Goal: Task Accomplishment & Management: Manage account settings

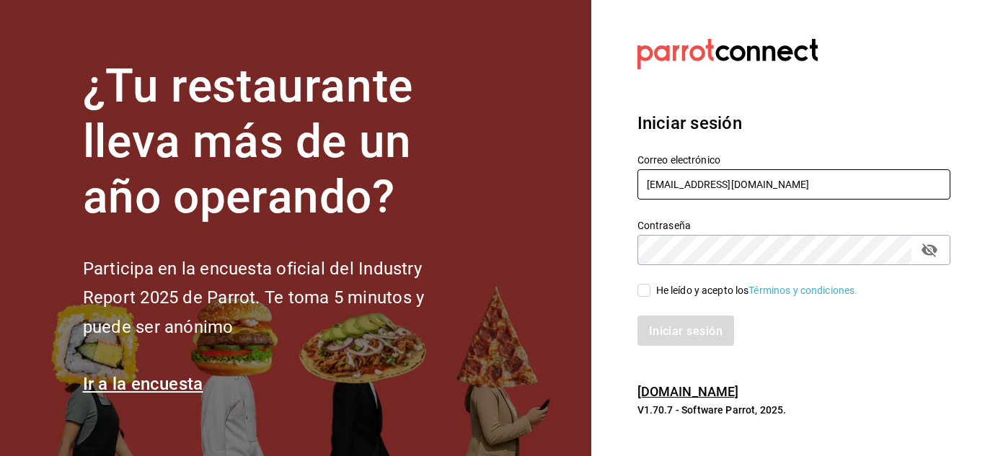
drag, startPoint x: 844, startPoint y: 191, endPoint x: 628, endPoint y: 179, distance: 216.7
click at [628, 179] on div "Correo electrónico SCENARIOGOURMET@GMAIL.COM" at bounding box center [785, 169] width 330 height 66
type input "gerencia.bungalo@1000shots.mx"
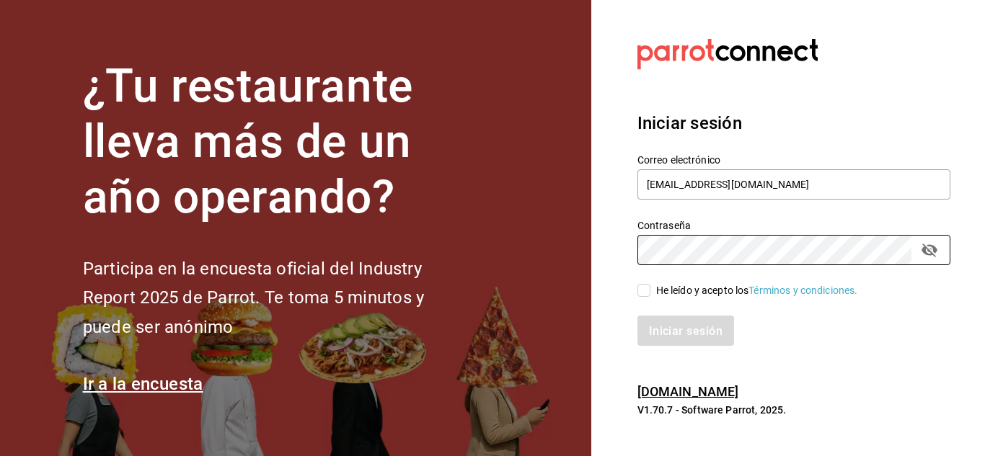
click at [636, 249] on div "Contraseña Contraseña" at bounding box center [785, 233] width 330 height 63
click at [645, 288] on input "He leído y acepto los Términos y condiciones." at bounding box center [643, 290] width 13 height 13
checkbox input "true"
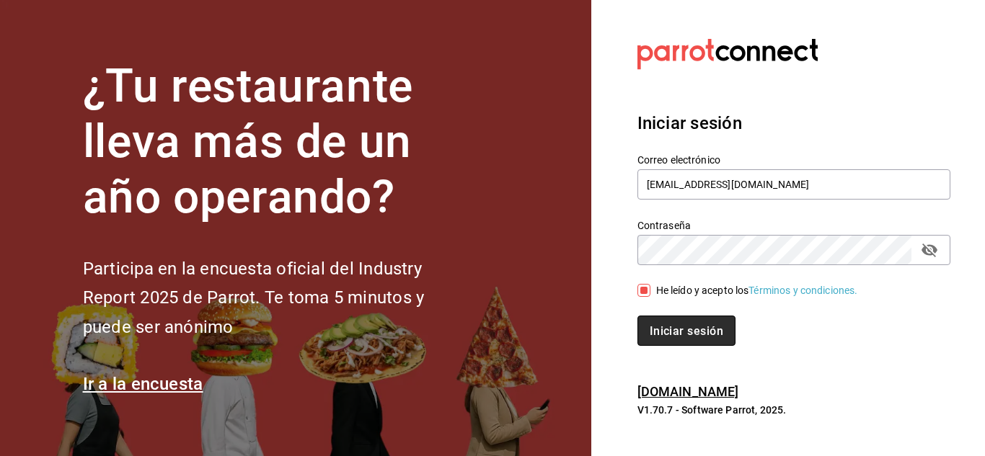
click at [684, 334] on font "Iniciar sesión" at bounding box center [687, 331] width 74 height 14
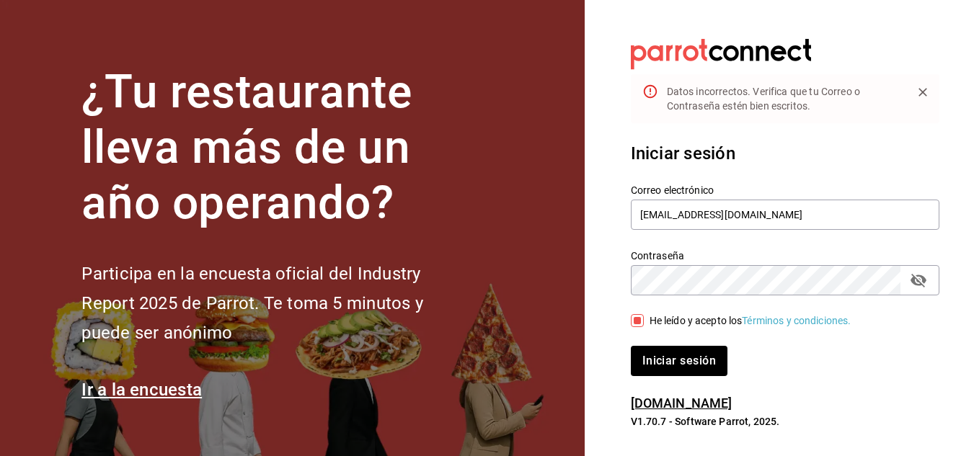
click at [921, 280] on icon "campo de contraseña" at bounding box center [918, 280] width 17 height 17
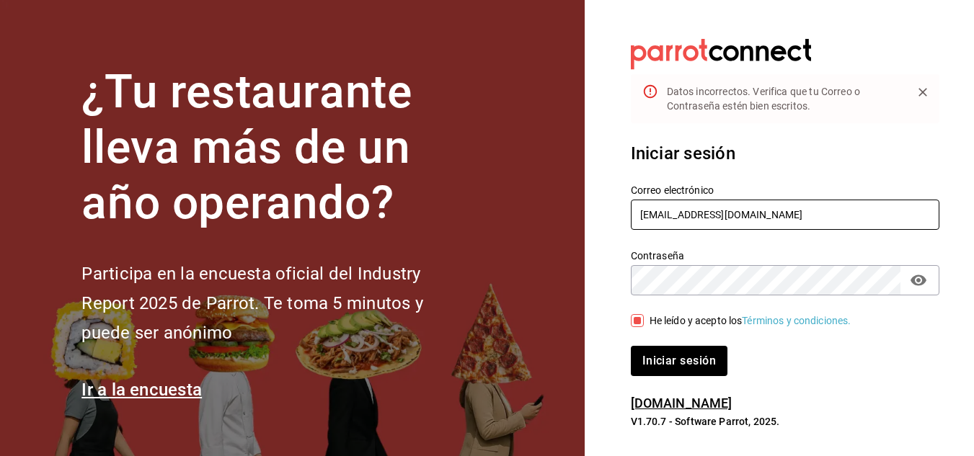
click at [682, 214] on input "gerencia.bungalo@1000shots.mx" at bounding box center [785, 215] width 309 height 30
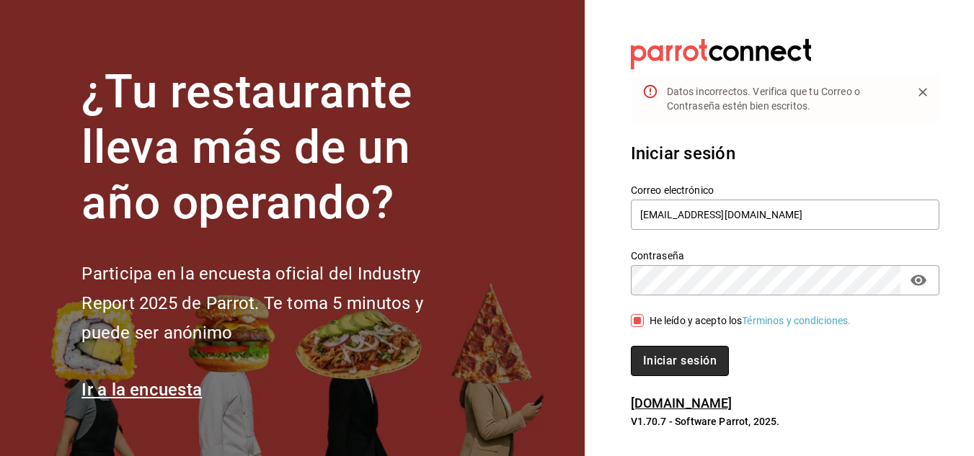
click at [692, 364] on font "Iniciar sesión" at bounding box center [680, 361] width 74 height 14
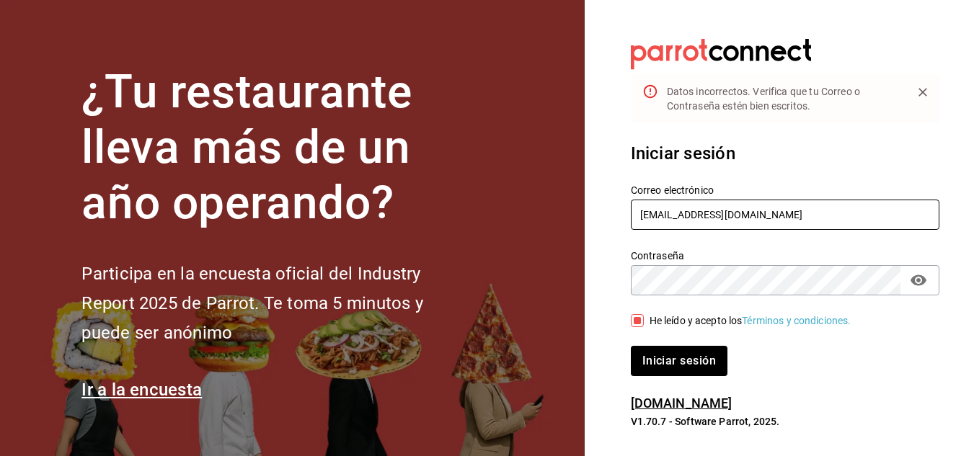
drag, startPoint x: 804, startPoint y: 212, endPoint x: 736, endPoint y: 218, distance: 68.7
click at [736, 218] on input "gerenciabungalo@1000shots.mx" at bounding box center [785, 215] width 309 height 30
click at [679, 215] on input "gerenciabungalo@1000shots.mx" at bounding box center [785, 215] width 309 height 30
type input "gerencia.bungalo@1000shots.mx"
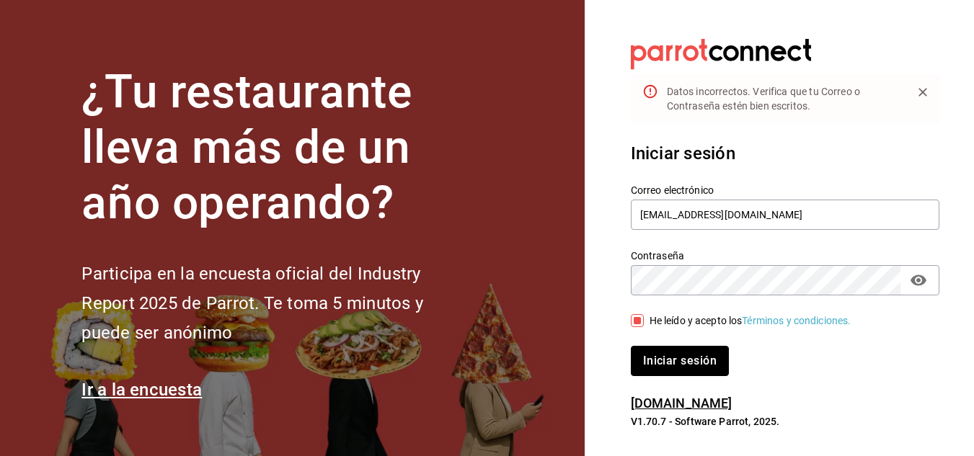
click at [695, 361] on font "Iniciar sesión" at bounding box center [680, 361] width 74 height 14
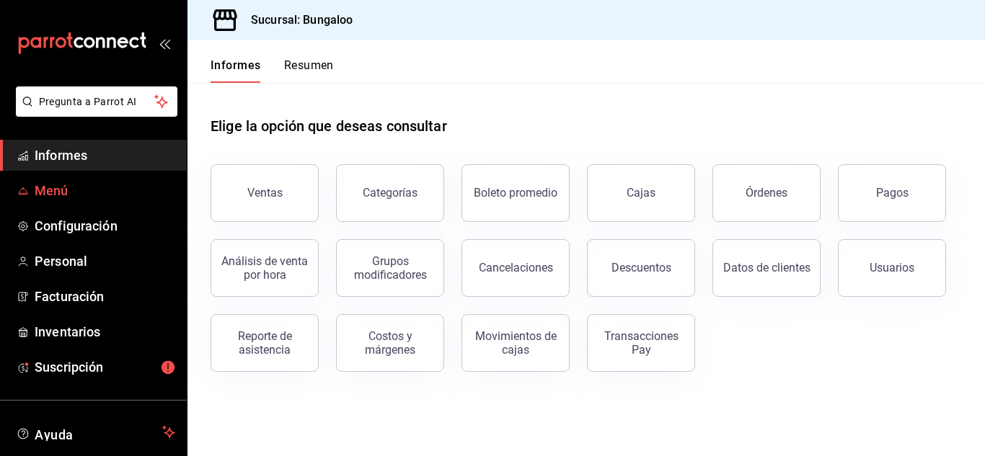
click at [58, 184] on font "Menú" at bounding box center [52, 190] width 34 height 15
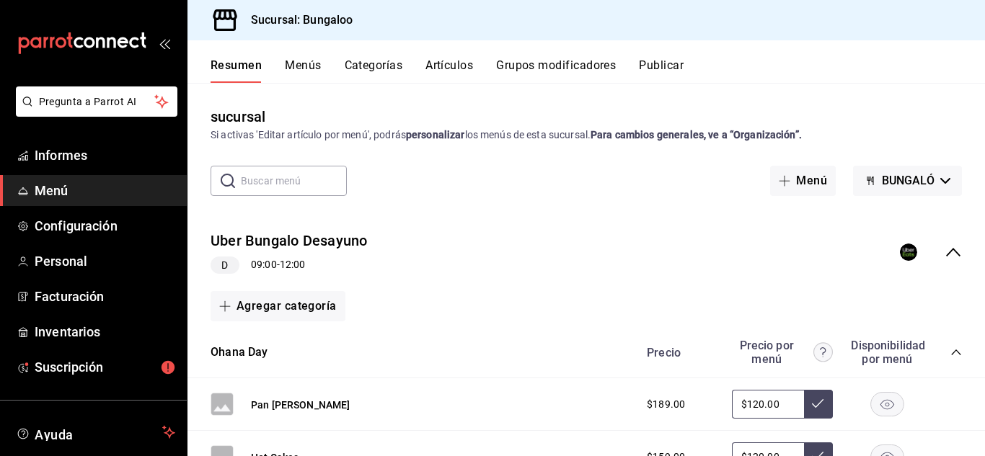
click at [454, 69] on font "Artículos" at bounding box center [449, 65] width 48 height 14
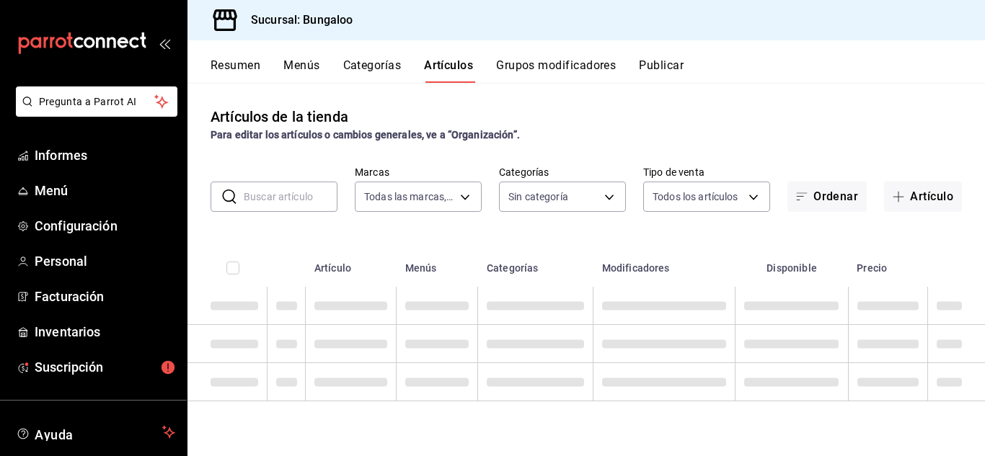
type input "0bdc5d93-eb00-48dd-bc55-65f27fc88390"
type input "7be2475b-d6d5-46b8-8cdd-00afd3049992,27cf8bc1-180b-4b57-bb5f-f5955b78dd25,69e64…"
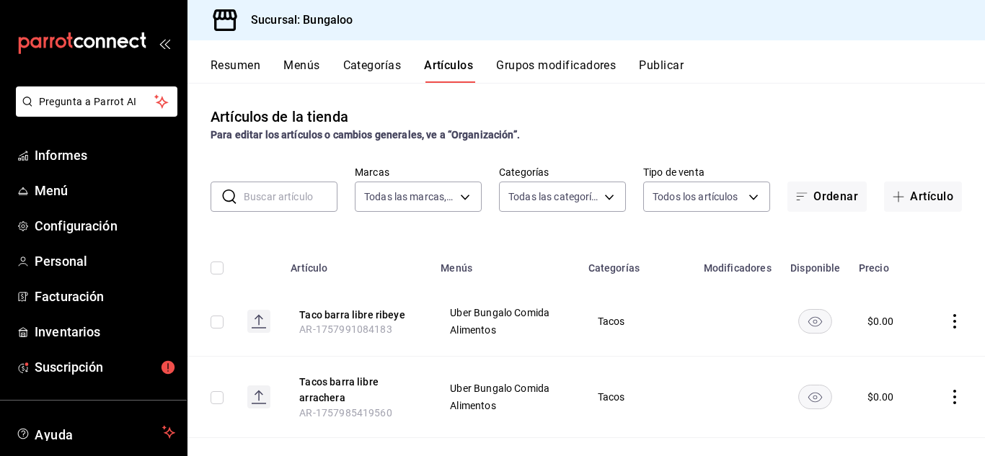
click at [260, 202] on input "text" at bounding box center [291, 196] width 94 height 29
click at [910, 201] on font "Artículo" at bounding box center [931, 197] width 43 height 14
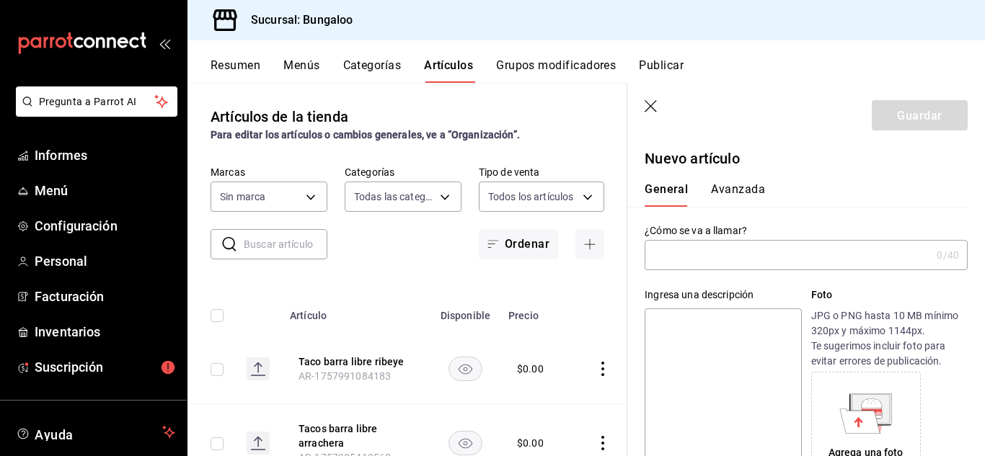
type input "7be2475b-d6d5-46b8-8cdd-00afd3049992,27cf8bc1-180b-4b57-bb5f-f5955b78dd25,69e64…"
type input "0bdc5d93-eb00-48dd-bc55-65f27fc88390"
click at [742, 252] on input "text" at bounding box center [788, 255] width 286 height 29
drag, startPoint x: 716, startPoint y: 255, endPoint x: 653, endPoint y: 268, distance: 64.1
click at [653, 268] on input "Rib eye kilo" at bounding box center [788, 256] width 286 height 29
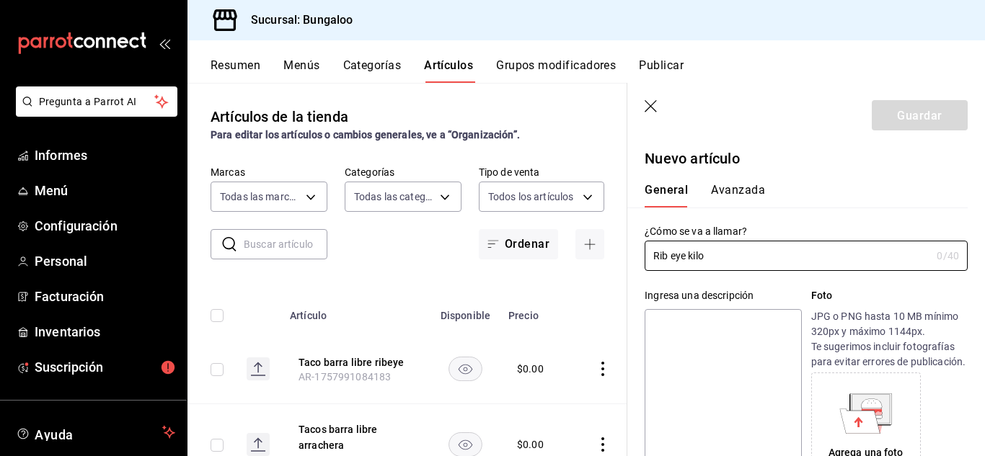
type input "Rib eye kilo"
click at [674, 336] on textarea at bounding box center [723, 395] width 156 height 173
paste textarea "Rib eye kilo"
type textarea "Rib eye kilo"
type textarea "x"
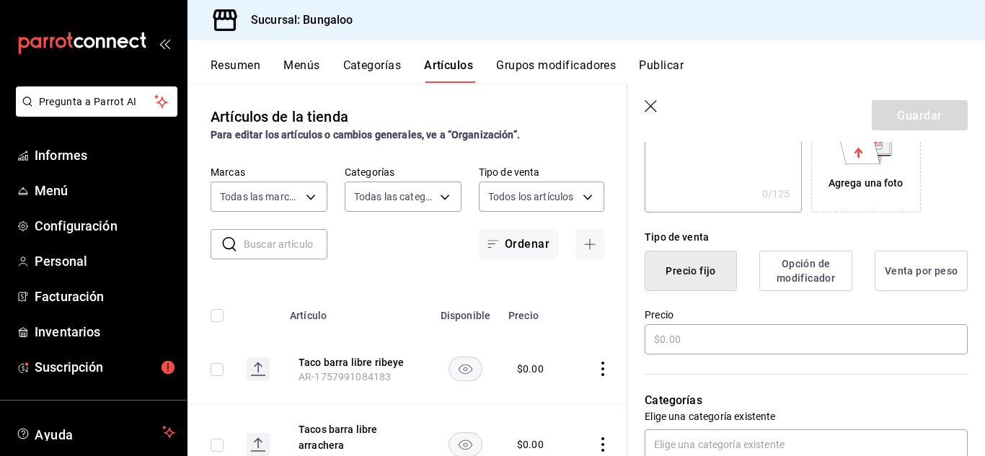
scroll to position [288, 0]
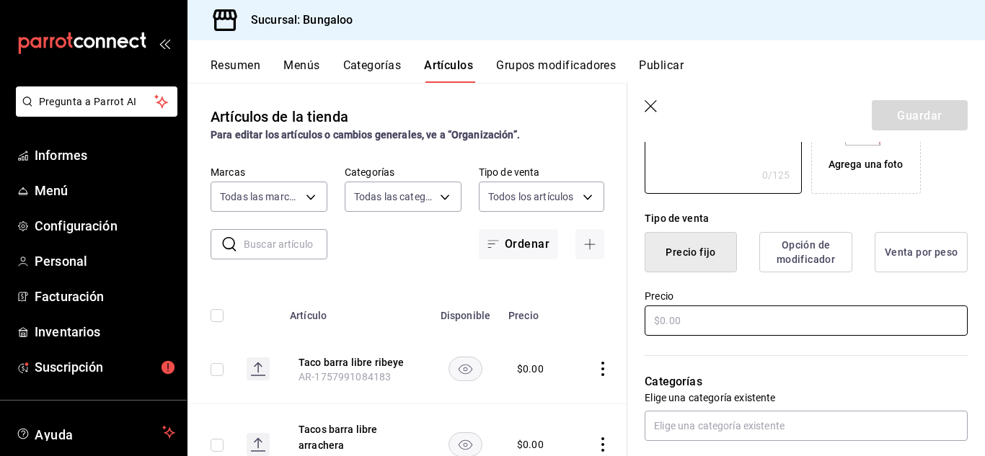
type textarea "Rib eye kilo"
click at [663, 336] on input "text" at bounding box center [806, 321] width 323 height 30
type textarea "x"
type input "$2.00"
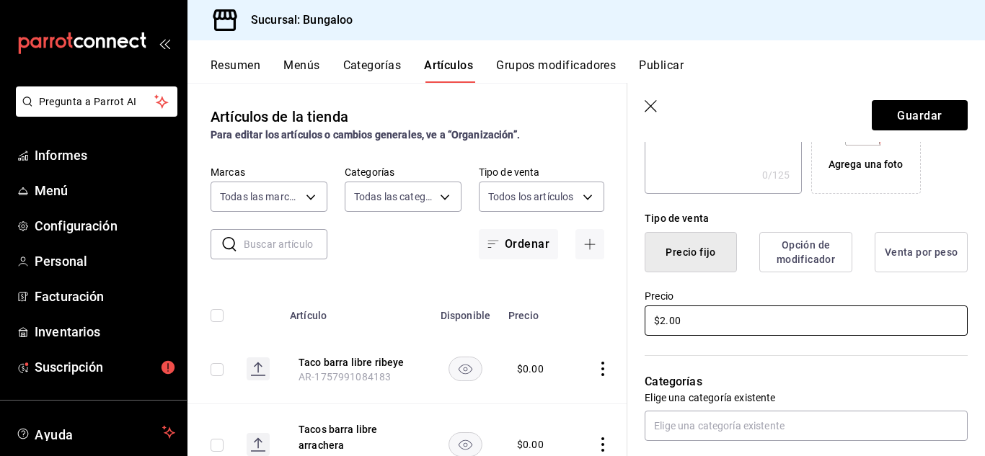
type textarea "x"
type input "$25.00"
type textarea "x"
type input "$250.00"
type textarea "x"
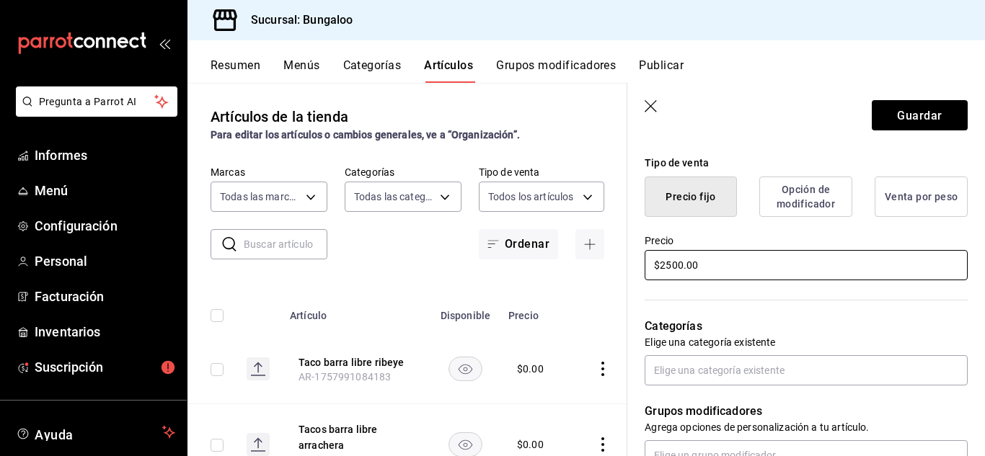
scroll to position [361, 0]
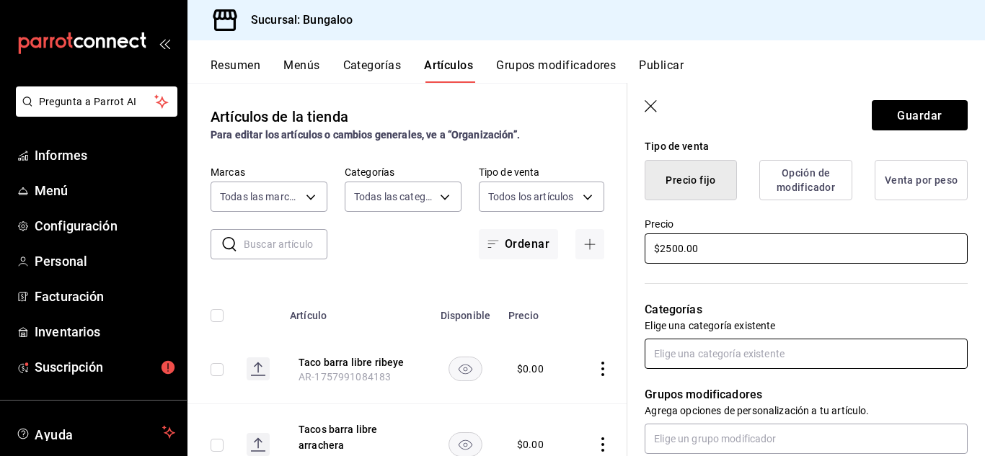
type input "$2500.00"
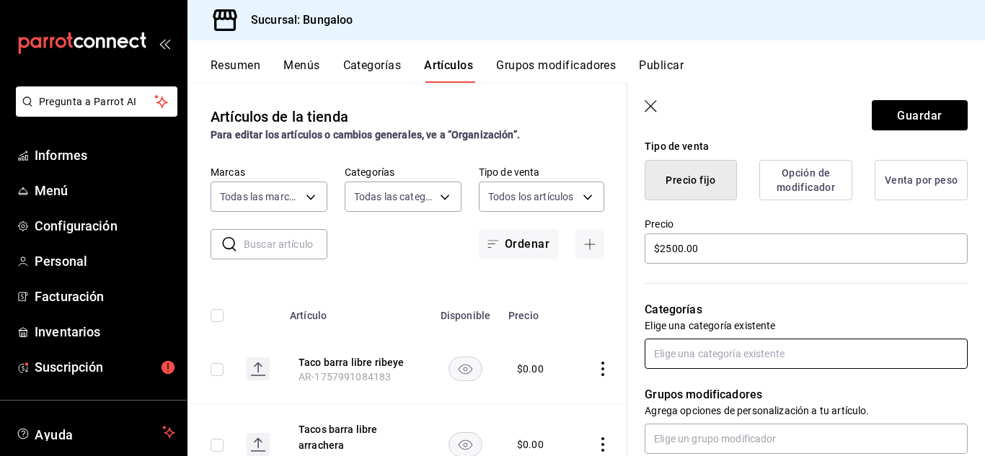
click at [666, 364] on input "text" at bounding box center [806, 354] width 323 height 30
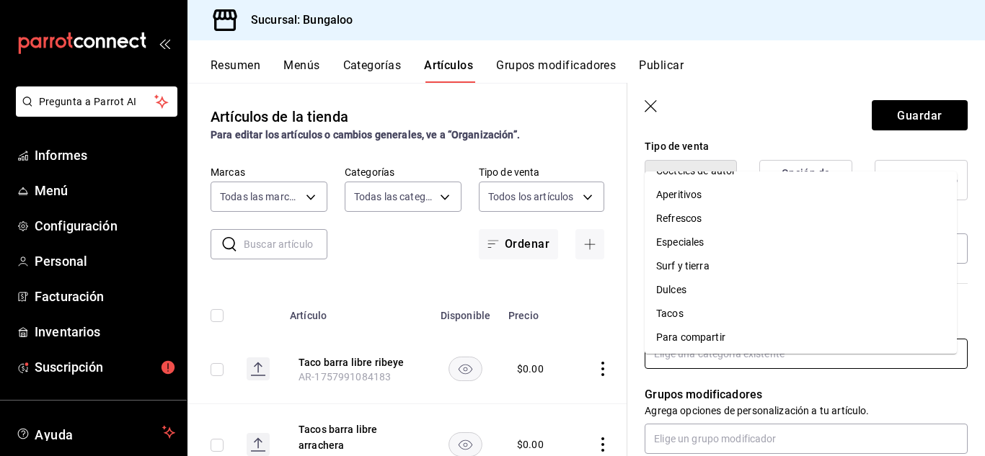
scroll to position [216, 0]
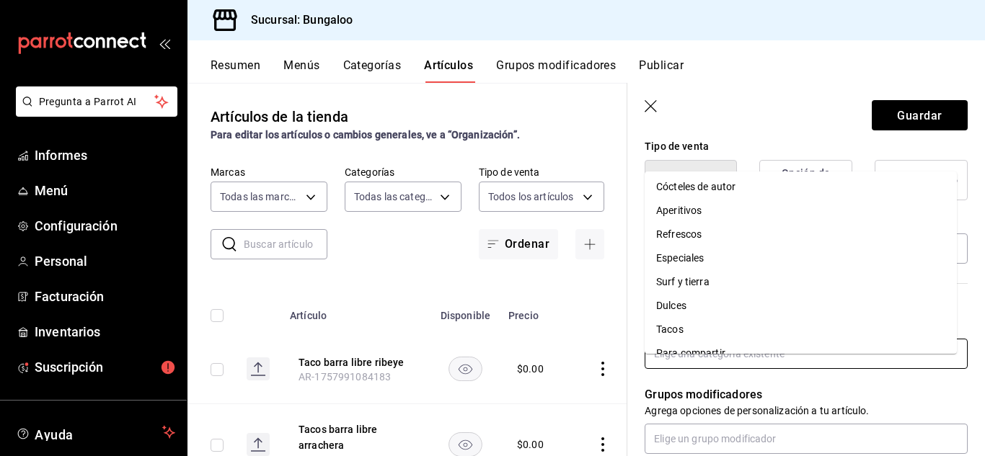
click at [694, 257] on font "Especiales" at bounding box center [680, 258] width 48 height 12
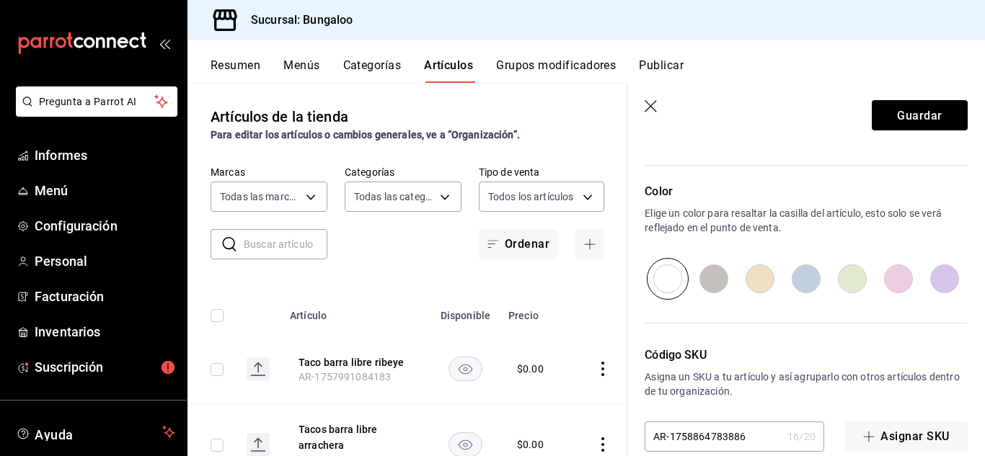
scroll to position [721, 0]
click at [906, 118] on font "Guardar" at bounding box center [919, 115] width 45 height 14
type textarea "x"
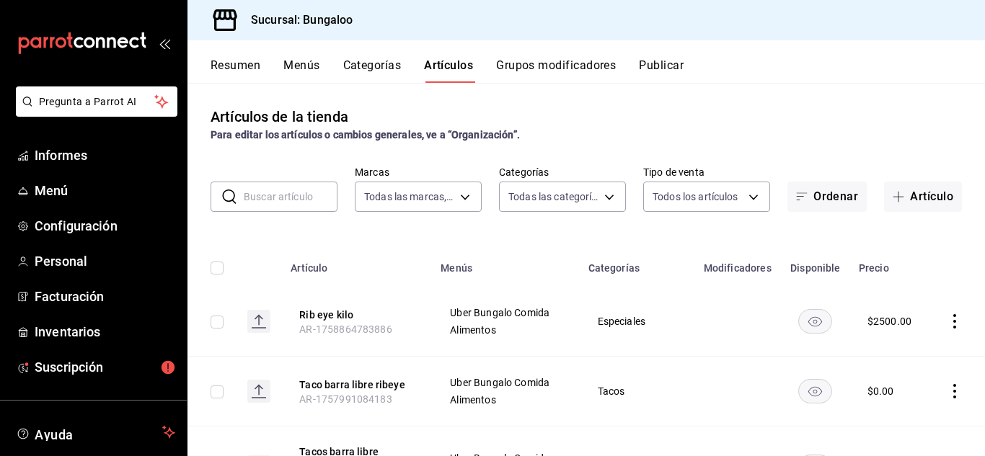
click at [676, 61] on font "Publicar" at bounding box center [661, 65] width 45 height 14
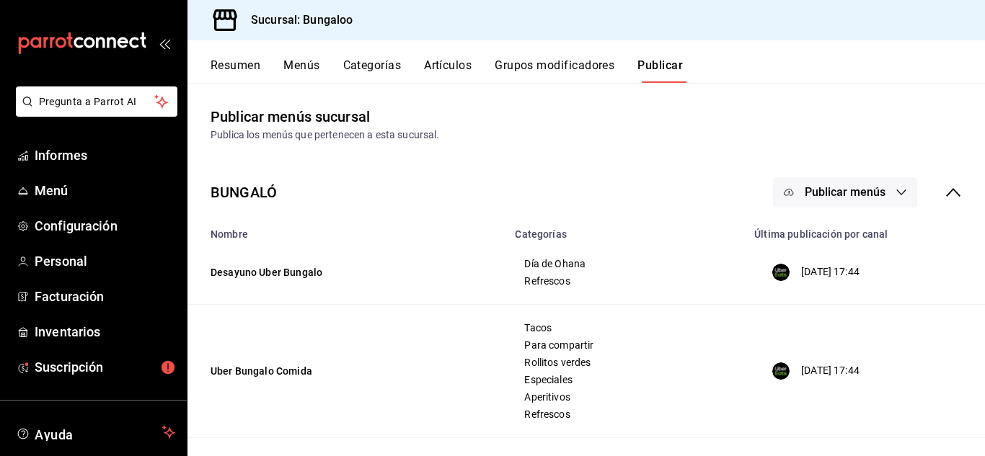
click at [896, 188] on icon "button" at bounding box center [902, 193] width 12 height 12
click at [841, 279] on font "Punto de venta" at bounding box center [855, 280] width 69 height 12
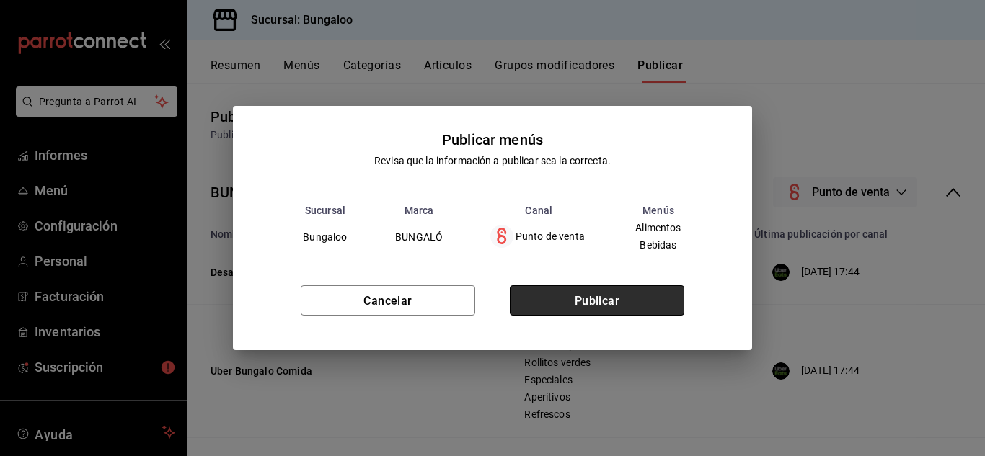
click at [628, 304] on button "Publicar" at bounding box center [597, 301] width 175 height 30
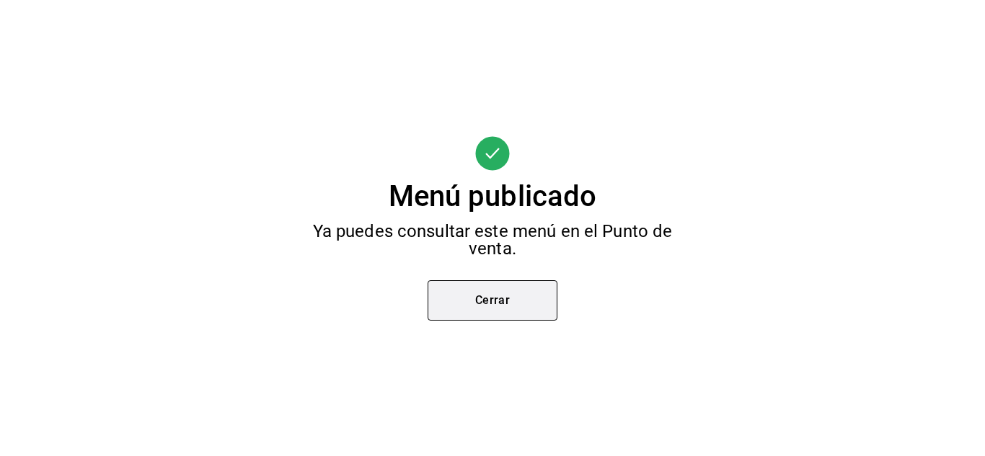
click at [506, 283] on button "Cerrar" at bounding box center [493, 301] width 130 height 40
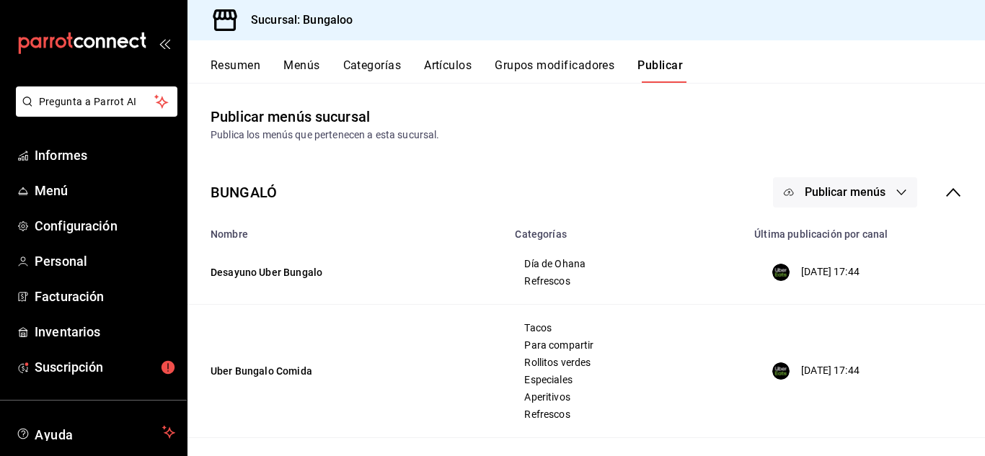
click at [443, 58] on font "Artículos" at bounding box center [448, 65] width 48 height 14
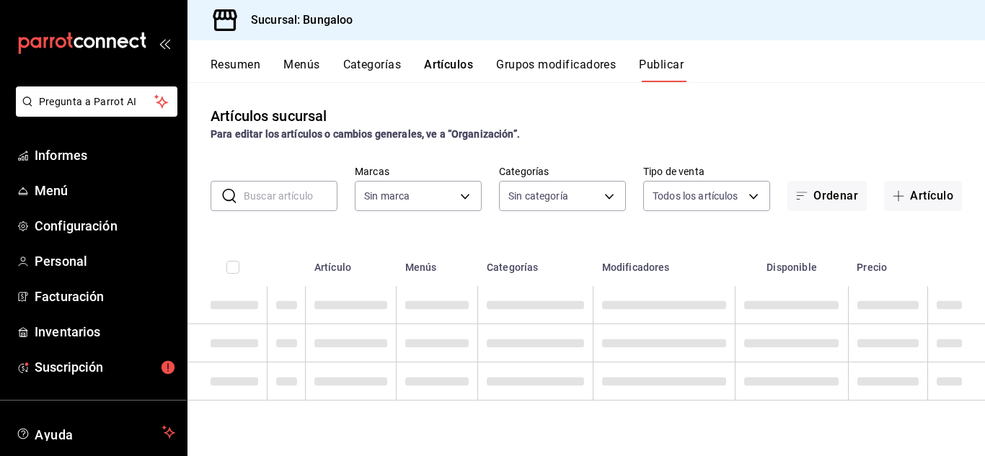
type input "0bdc5d93-eb00-48dd-bc55-65f27fc88390"
type input "7be2475b-d6d5-46b8-8cdd-00afd3049992,27cf8bc1-180b-4b57-bb5f-f5955b78dd25,69e64…"
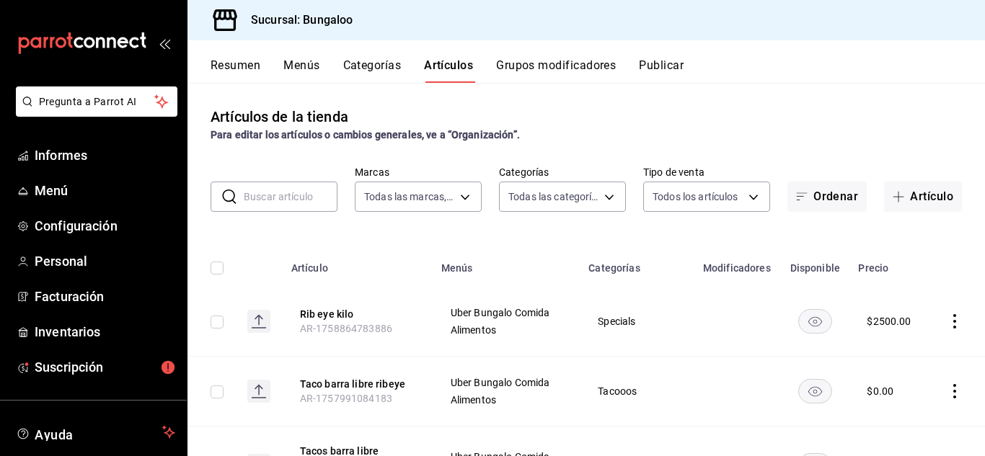
click at [279, 190] on input "text" at bounding box center [291, 196] width 94 height 29
click at [534, 233] on div "Artículos de la tienda Para editar los artículos o cambios generales, ve a “Org…" at bounding box center [586, 270] width 798 height 374
click at [668, 66] on font "Publicar" at bounding box center [661, 65] width 45 height 14
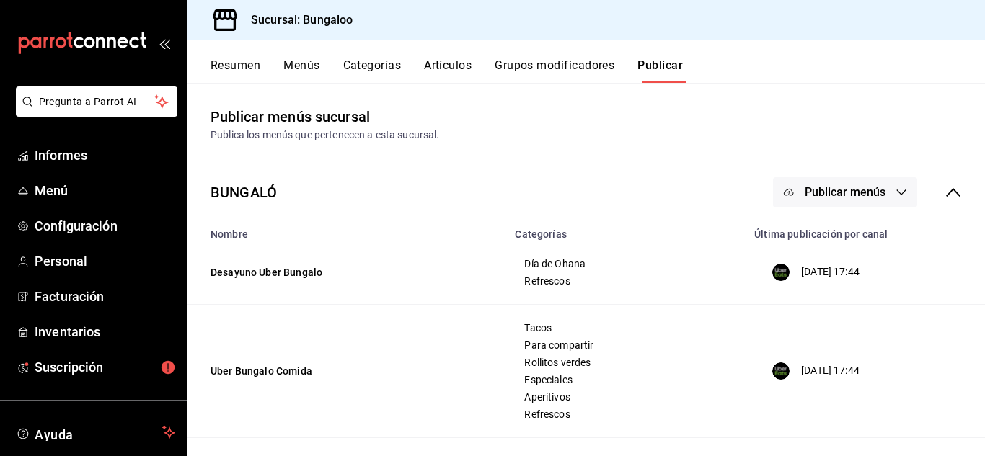
click at [857, 193] on font "Publicar menús" at bounding box center [845, 192] width 81 height 14
click at [844, 277] on font "Punto de venta" at bounding box center [855, 280] width 69 height 12
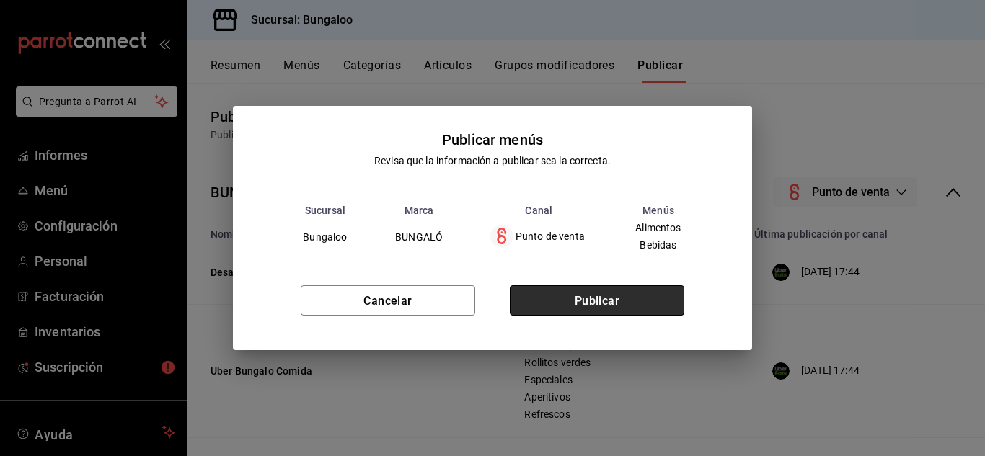
click at [597, 296] on font "Publicar" at bounding box center [597, 300] width 45 height 14
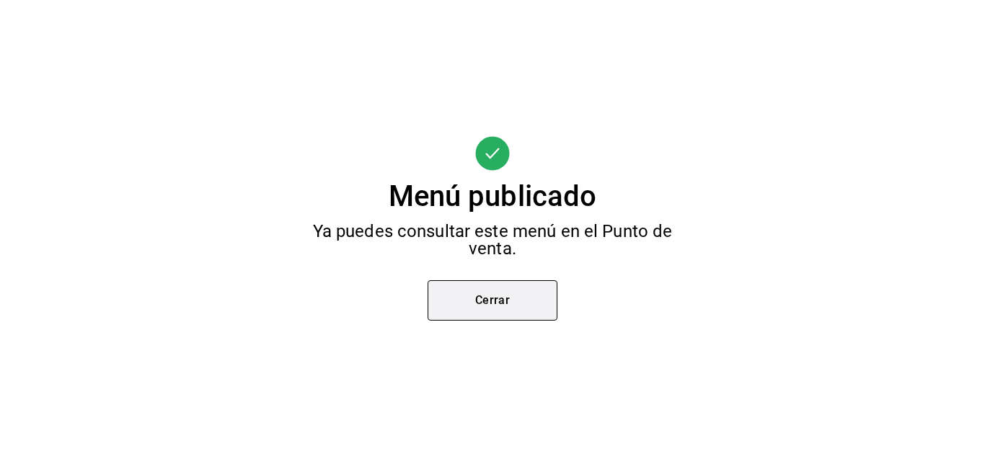
click at [513, 291] on button "Cerrar" at bounding box center [493, 301] width 130 height 40
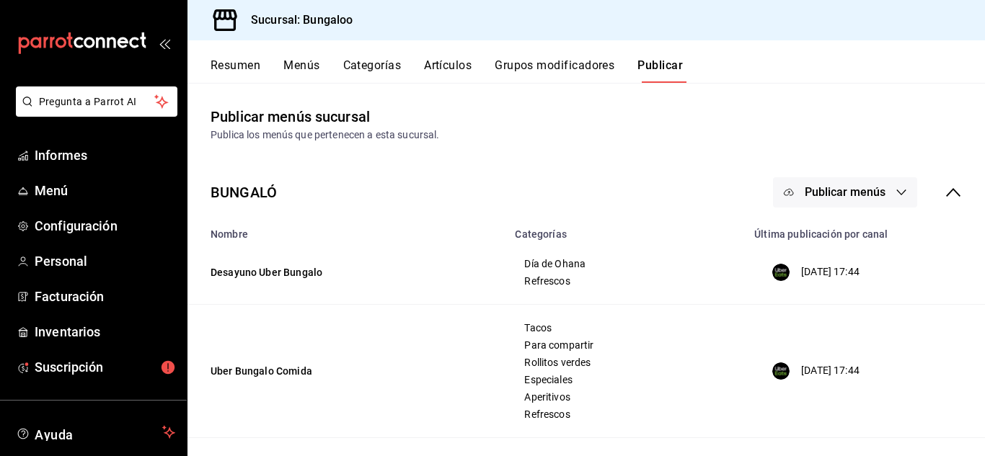
click at [461, 61] on font "Artículos" at bounding box center [448, 65] width 48 height 14
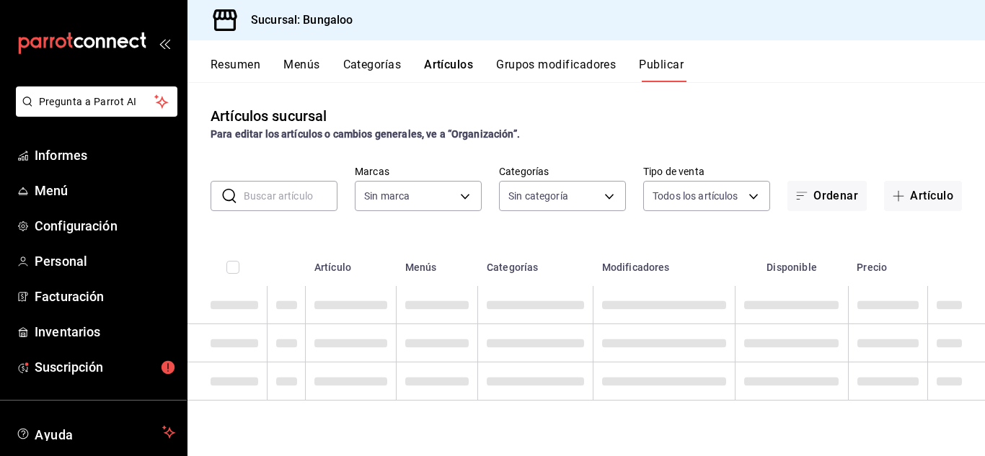
type input "0bdc5d93-eb00-48dd-bc55-65f27fc88390"
type input "7be2475b-d6d5-46b8-8cdd-00afd3049992,27cf8bc1-180b-4b57-bb5f-f5955b78dd25,69e64…"
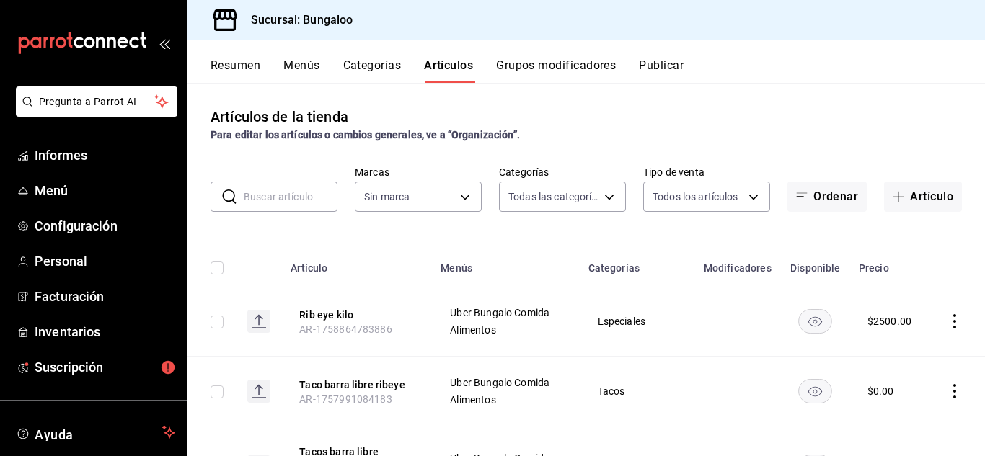
click at [289, 198] on input "text" at bounding box center [291, 196] width 94 height 29
click at [678, 333] on td "Especiales" at bounding box center [637, 322] width 115 height 70
click at [809, 324] on rect "disponibilidad-producto" at bounding box center [815, 321] width 33 height 24
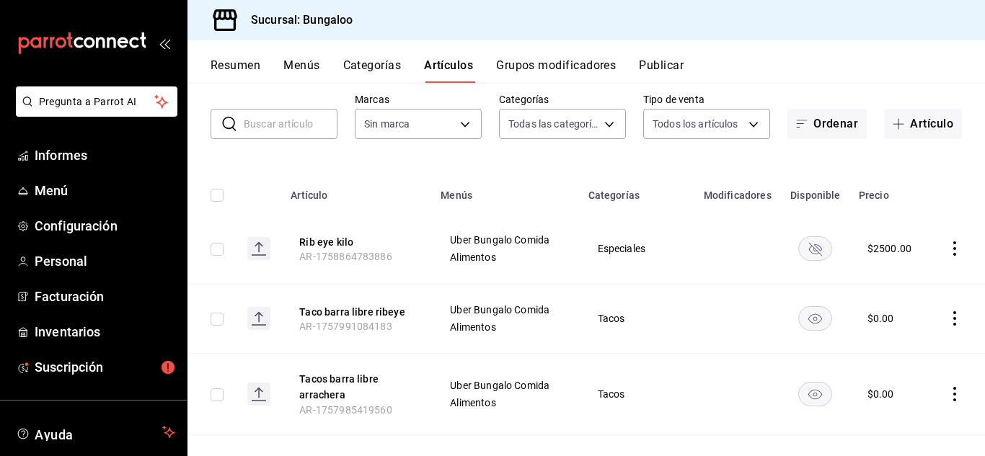
scroll to position [72, 0]
click at [948, 250] on icon "comportamiento" at bounding box center [955, 249] width 14 height 14
click at [899, 282] on font "Editar" at bounding box center [895, 283] width 27 height 12
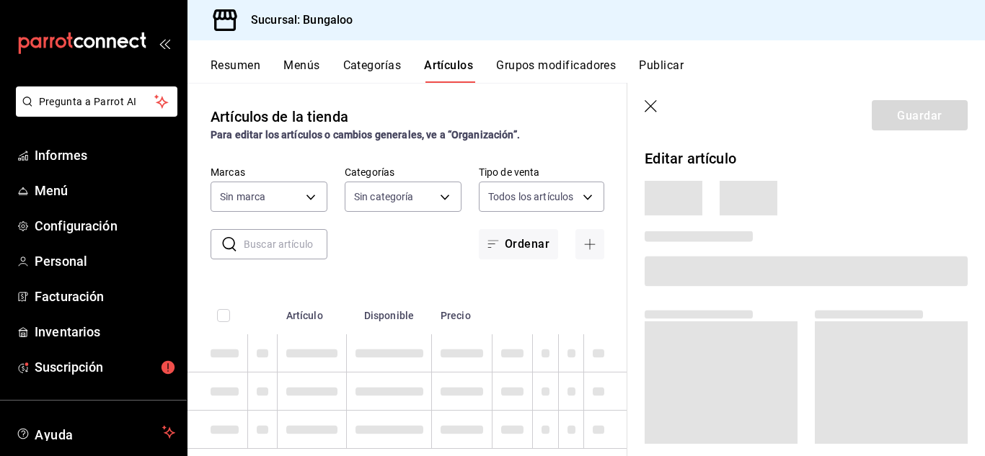
type input "7be2475b-d6d5-46b8-8cdd-00afd3049992,27cf8bc1-180b-4b57-bb5f-f5955b78dd25,69e64…"
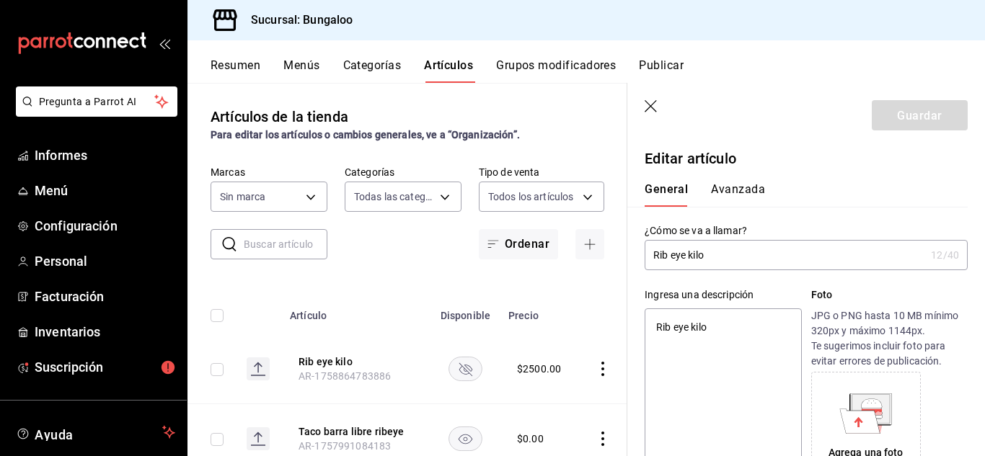
type textarea "x"
type input "$2500.00"
type textarea "x"
type input "0bdc5d93-eb00-48dd-bc55-65f27fc88390"
type textarea "x"
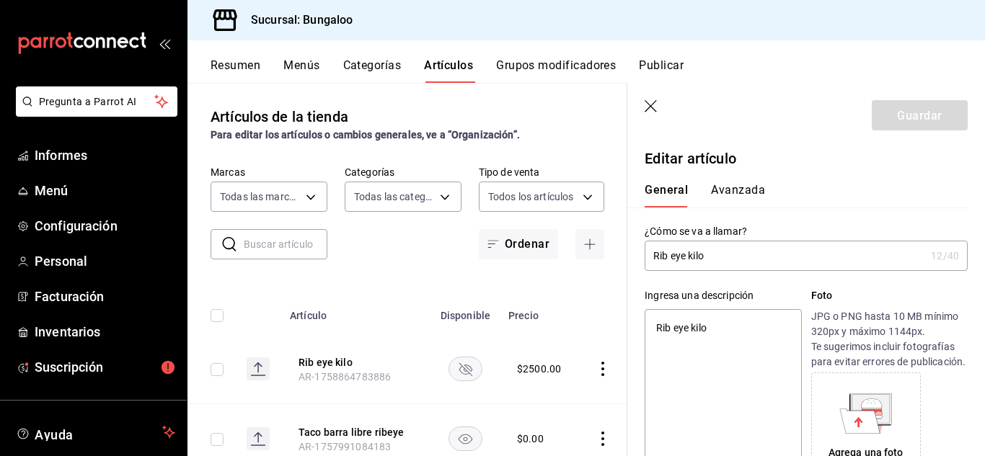
click at [687, 253] on input "Rib eye kilo" at bounding box center [785, 256] width 281 height 29
type input "Rib ey kilo"
type textarea "x"
type input "Rib e kilo"
type textarea "x"
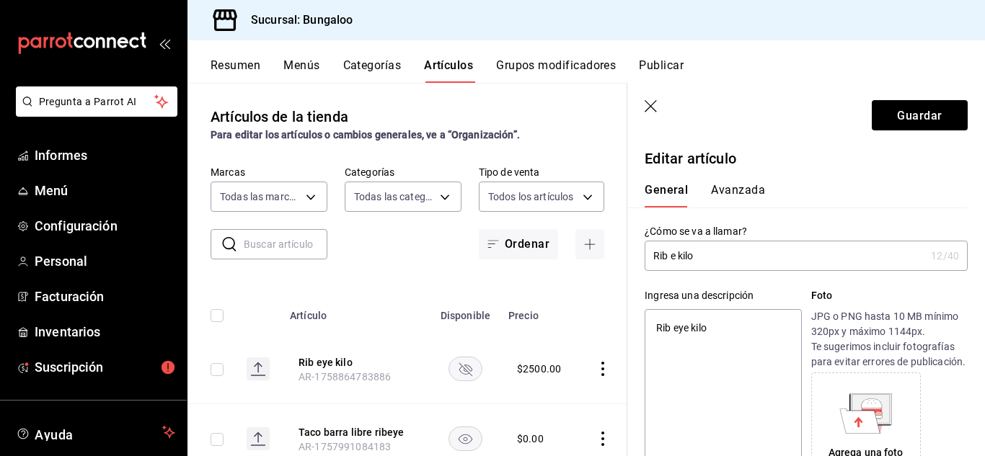
type input "Rib kilo"
type textarea "x"
type input "Rib kilo"
type textarea "x"
type input "Ribe kilo"
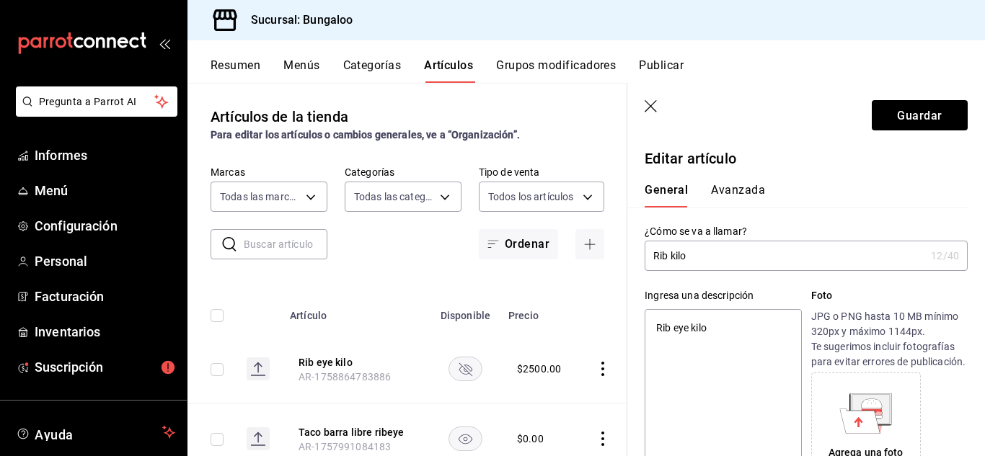
type textarea "x"
type input "Ribey kilo"
type textarea "x"
type input "Ribeye kilo"
type textarea "x"
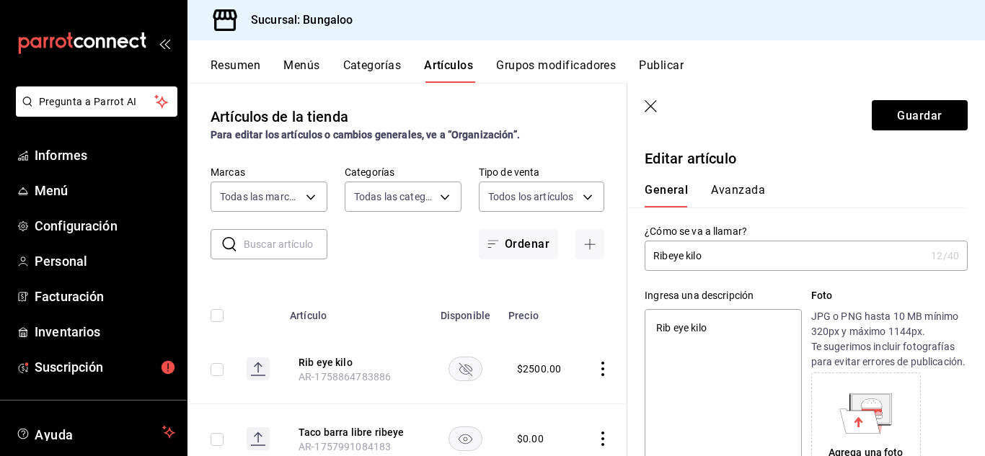
drag, startPoint x: 715, startPoint y: 260, endPoint x: 649, endPoint y: 262, distance: 66.4
click at [649, 262] on input "Ribeye kilo" at bounding box center [785, 256] width 281 height 29
type input "Ribeye kilo"
type textarea "x"
drag, startPoint x: 707, startPoint y: 330, endPoint x: 630, endPoint y: 329, distance: 76.4
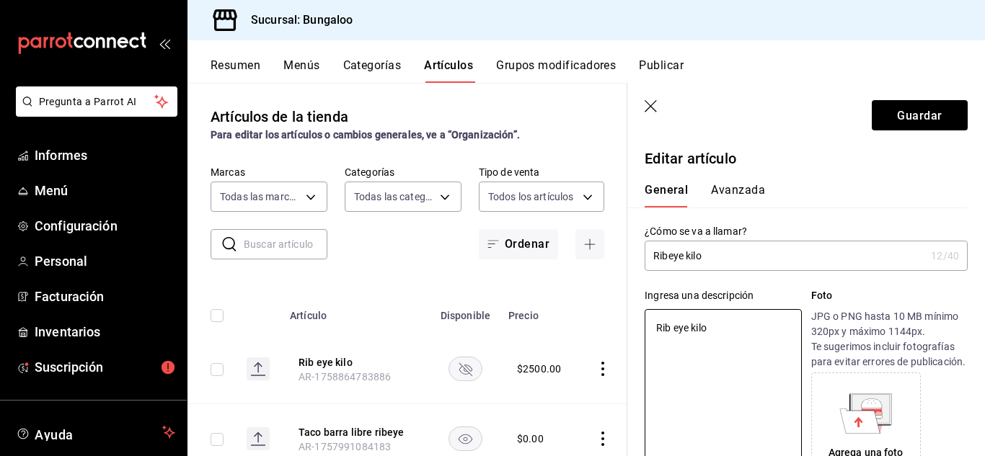
click at [630, 329] on div "Ingresa una descripción Rib eye kilo x 12 /125 ​ Foto JPG o PNG hasta 10 MB mín…" at bounding box center [797, 376] width 340 height 211
paste textarea
type textarea "Ribeye kilo"
type textarea "x"
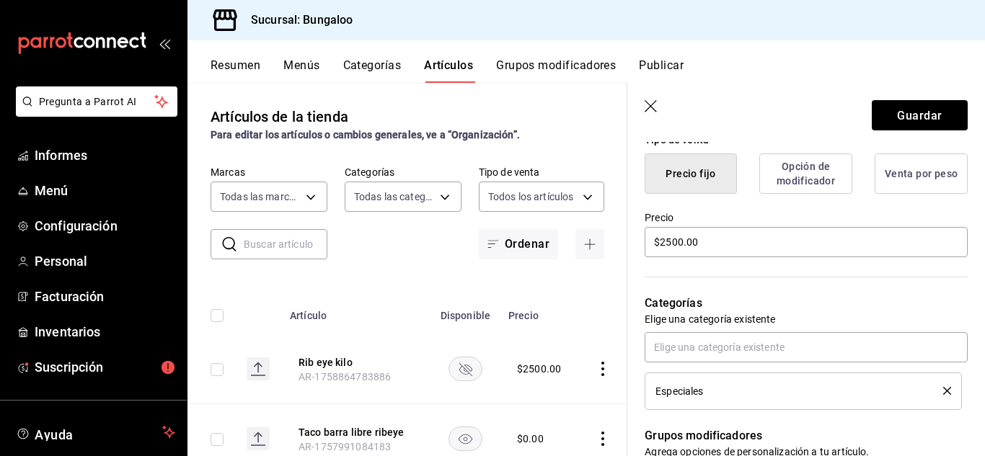
scroll to position [433, 0]
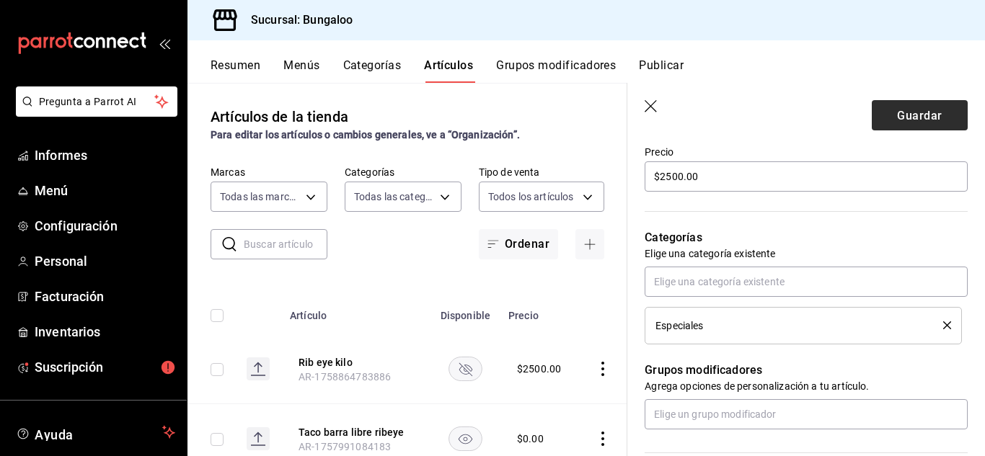
type textarea "Ribeye kilo"
click at [913, 116] on font "Guardar" at bounding box center [919, 115] width 45 height 14
type textarea "x"
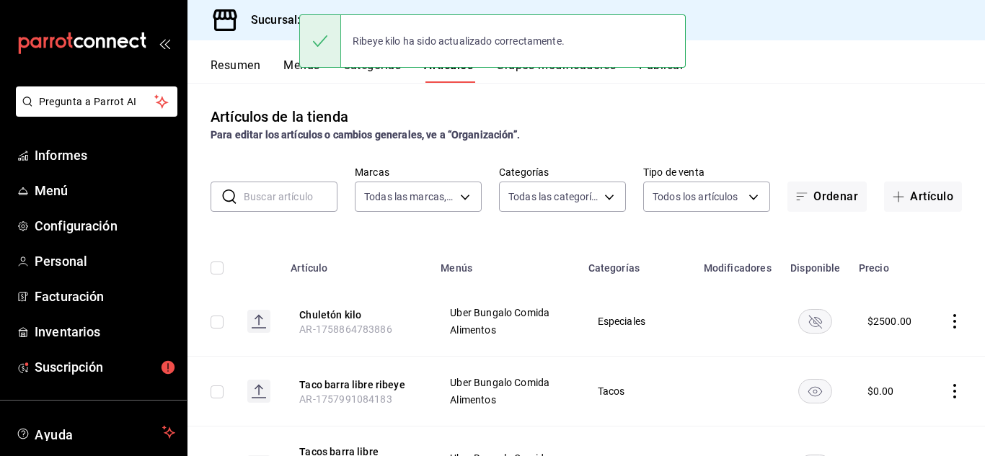
click at [702, 56] on div "Resumen Menús Categorías Artículos Grupos modificadores Publicar" at bounding box center [586, 61] width 798 height 43
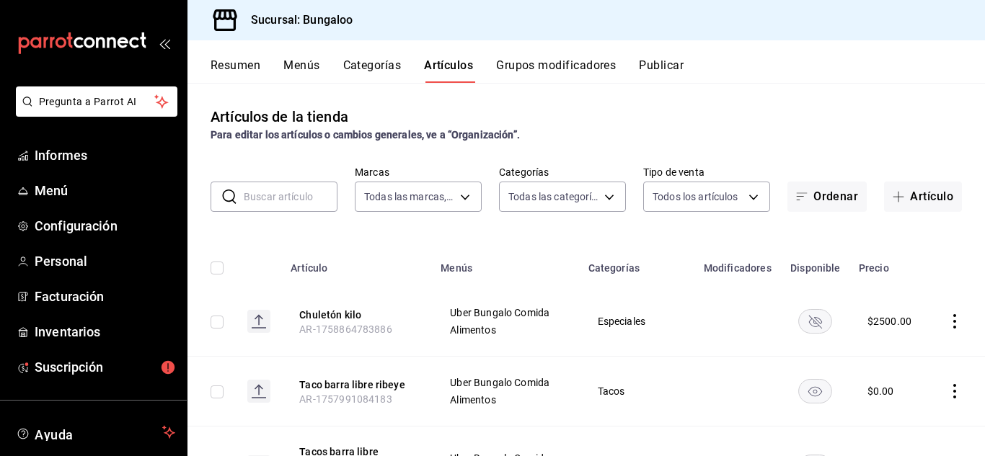
click at [663, 61] on font "Publicar" at bounding box center [661, 65] width 45 height 14
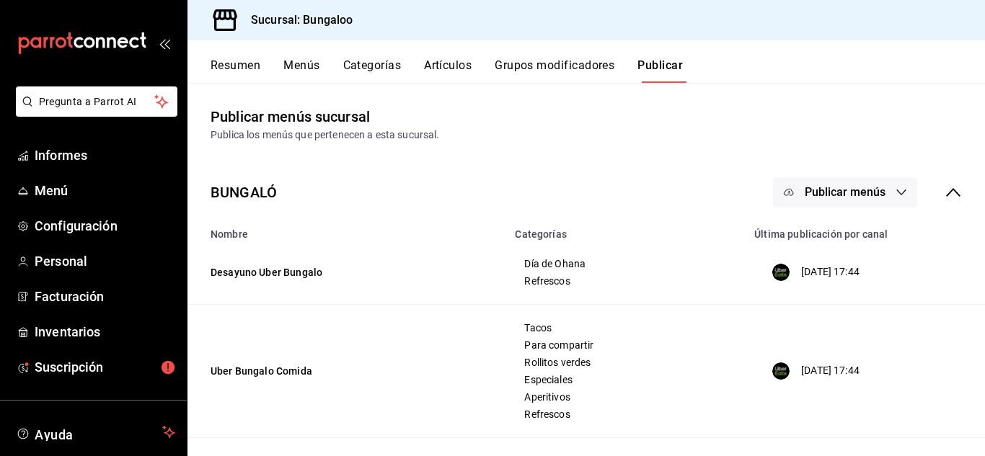
click at [854, 192] on font "Publicar menús" at bounding box center [845, 192] width 81 height 14
click at [874, 278] on font "Punto de venta" at bounding box center [855, 280] width 69 height 12
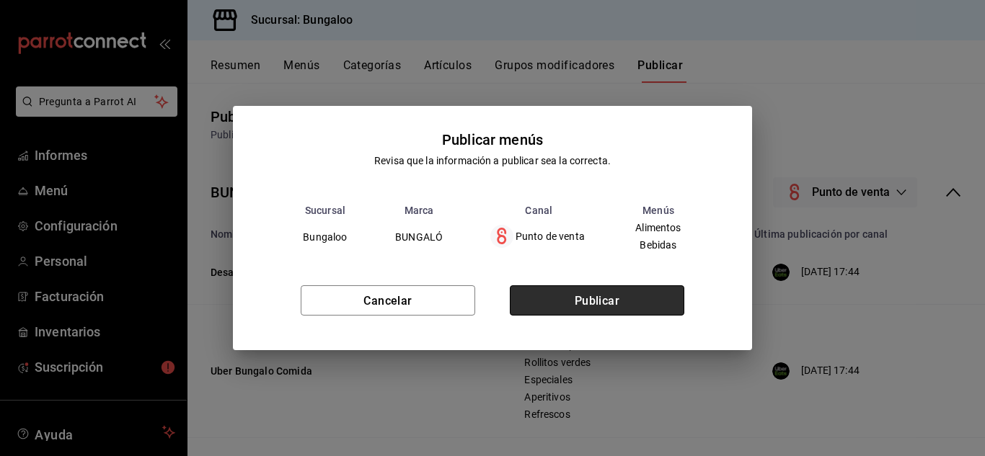
click at [608, 299] on font "Publicar" at bounding box center [597, 300] width 45 height 14
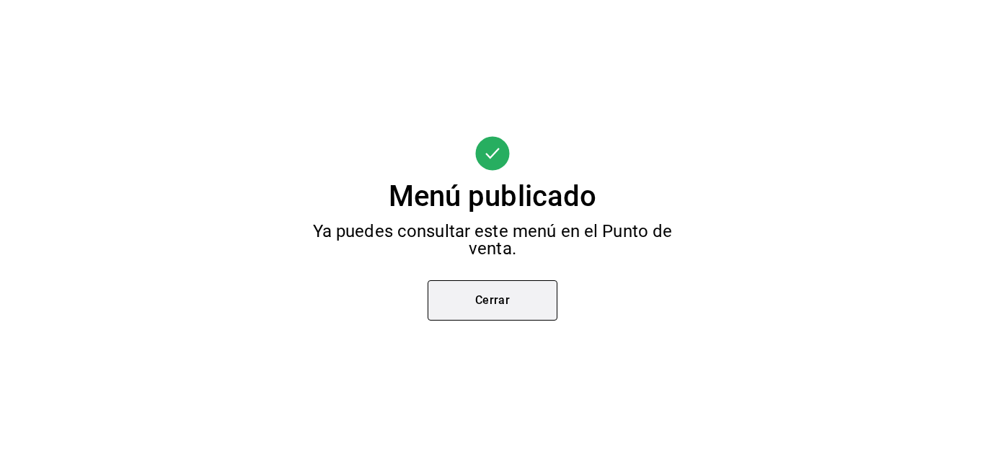
click at [534, 306] on button "Cerrar" at bounding box center [493, 301] width 130 height 40
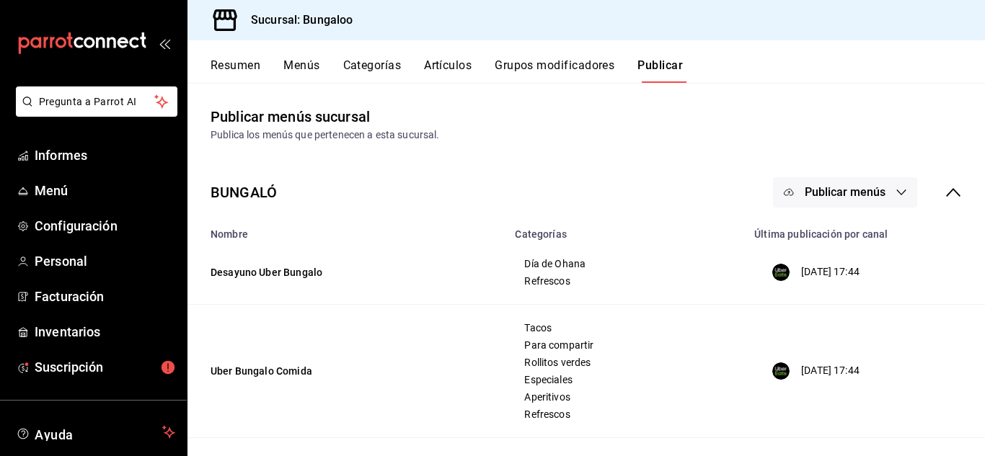
click at [440, 69] on font "Artículos" at bounding box center [448, 65] width 48 height 14
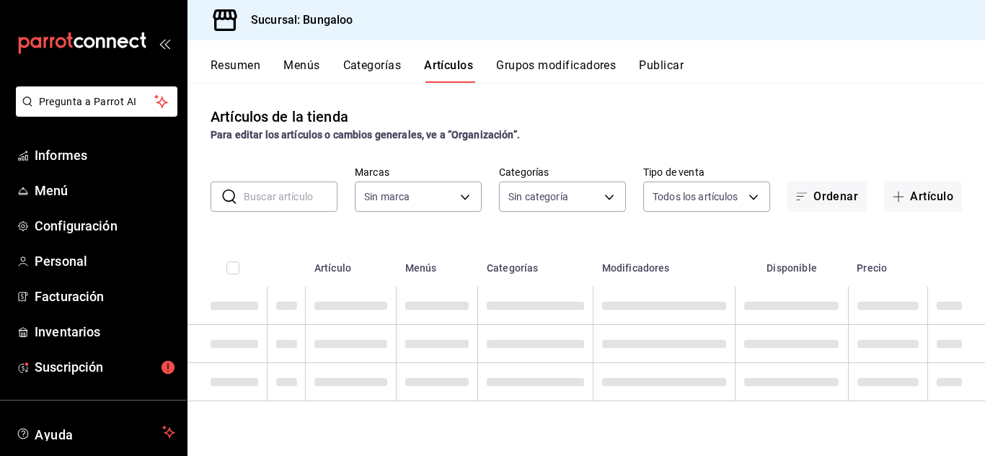
type input "0bdc5d93-eb00-48dd-bc55-65f27fc88390"
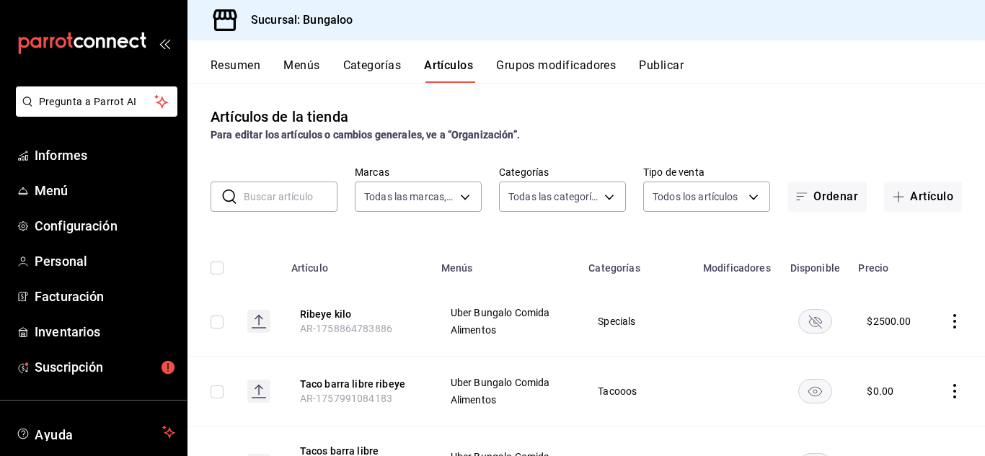
type input "7be2475b-d6d5-46b8-8cdd-00afd3049992,27cf8bc1-180b-4b57-bb5f-f5955b78dd25,69e64…"
click at [807, 319] on rect "disponibilidad-producto" at bounding box center [815, 321] width 33 height 24
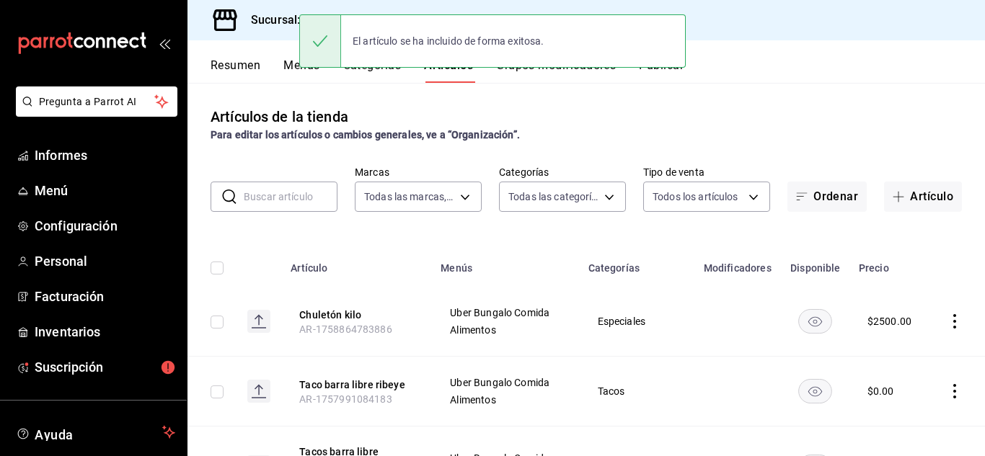
click at [803, 319] on rect "disponibilidad-producto" at bounding box center [815, 321] width 33 height 24
click at [679, 69] on div "El artículo se ha ocultado de forma exitosa." at bounding box center [492, 41] width 387 height 62
